Goal: Find specific page/section: Find specific page/section

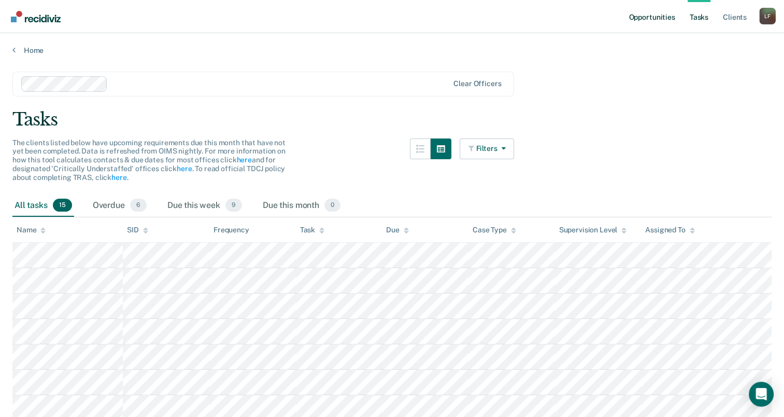
click at [645, 16] on link "Opportunities" at bounding box center [652, 16] width 50 height 33
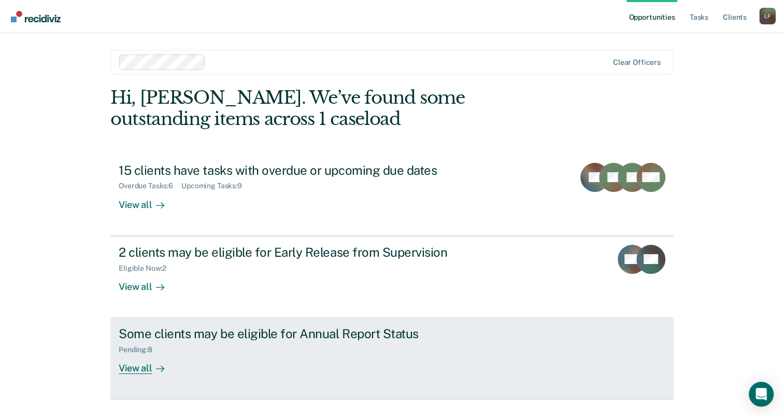
click at [128, 371] on div "View all" at bounding box center [148, 364] width 58 height 20
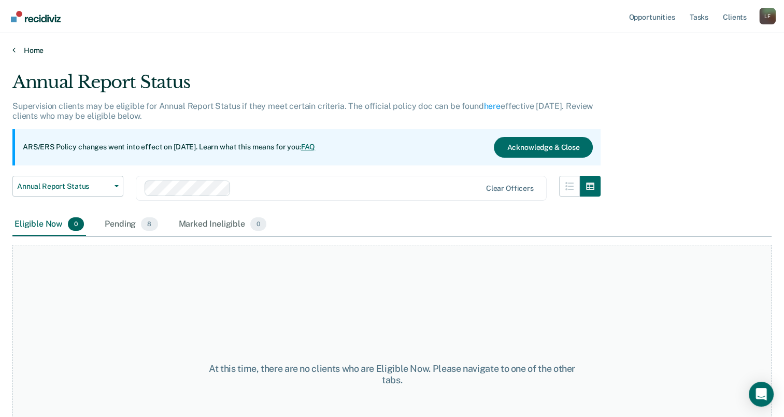
click at [22, 52] on link "Home" at bounding box center [392, 50] width 760 height 9
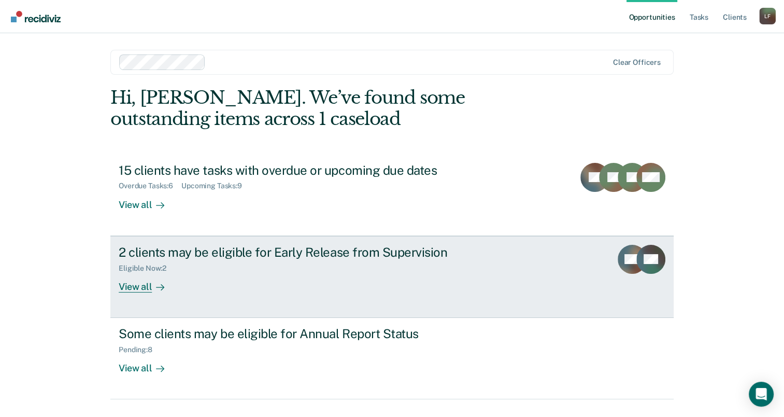
click at [144, 288] on div "View all" at bounding box center [148, 282] width 58 height 20
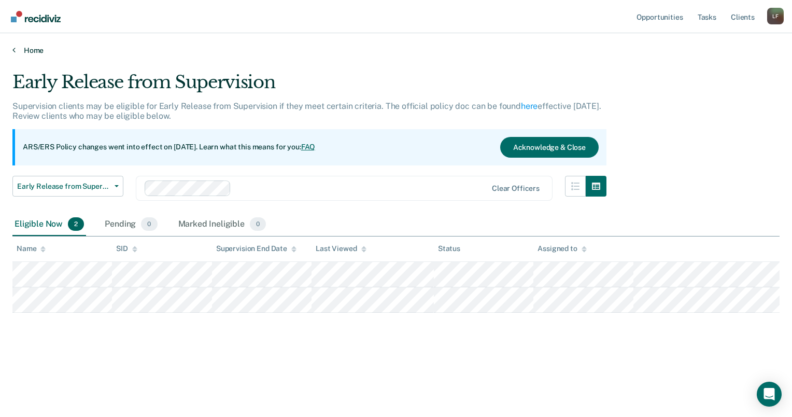
click at [38, 52] on link "Home" at bounding box center [395, 50] width 767 height 9
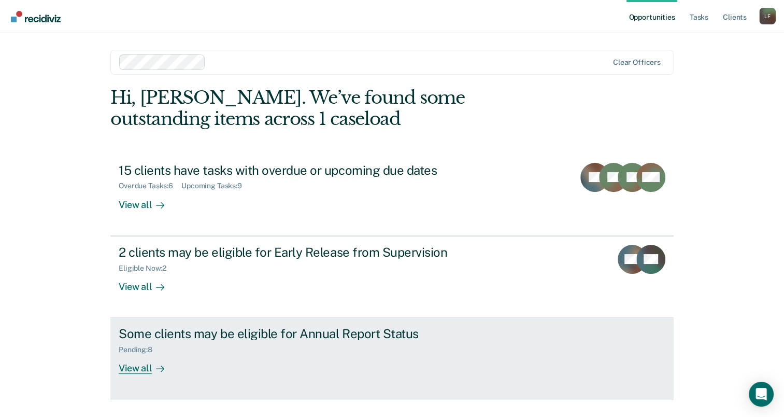
click at [133, 369] on div "View all" at bounding box center [148, 364] width 58 height 20
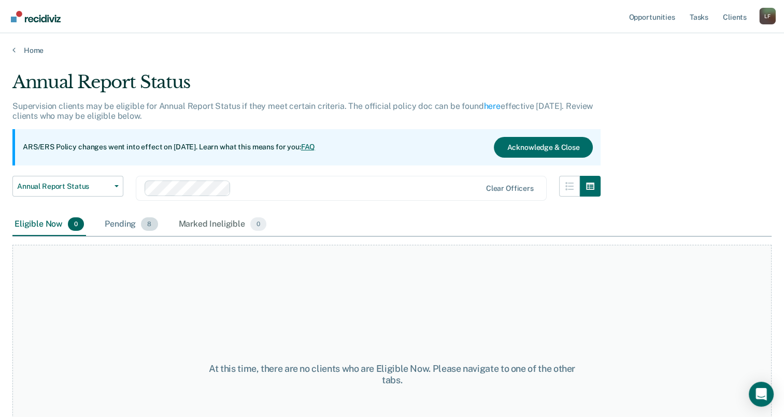
click at [121, 228] on div "Pending 8" at bounding box center [131, 224] width 57 height 23
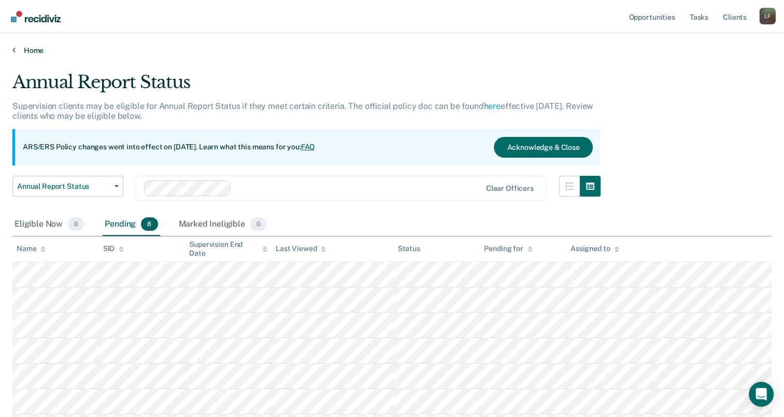
click at [31, 49] on link "Home" at bounding box center [392, 50] width 760 height 9
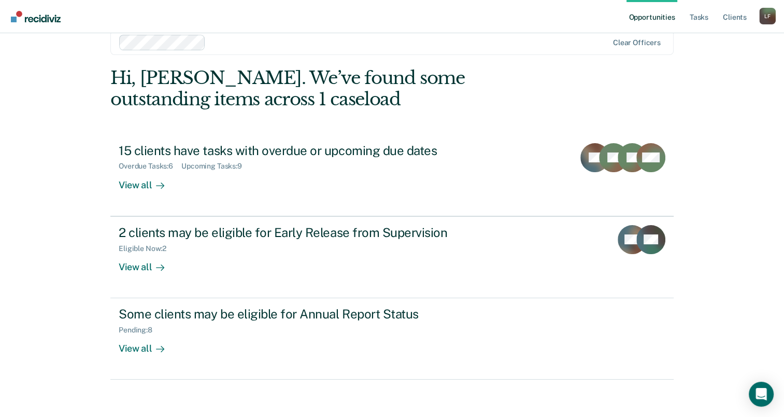
scroll to position [22, 0]
